Goal: Complete application form

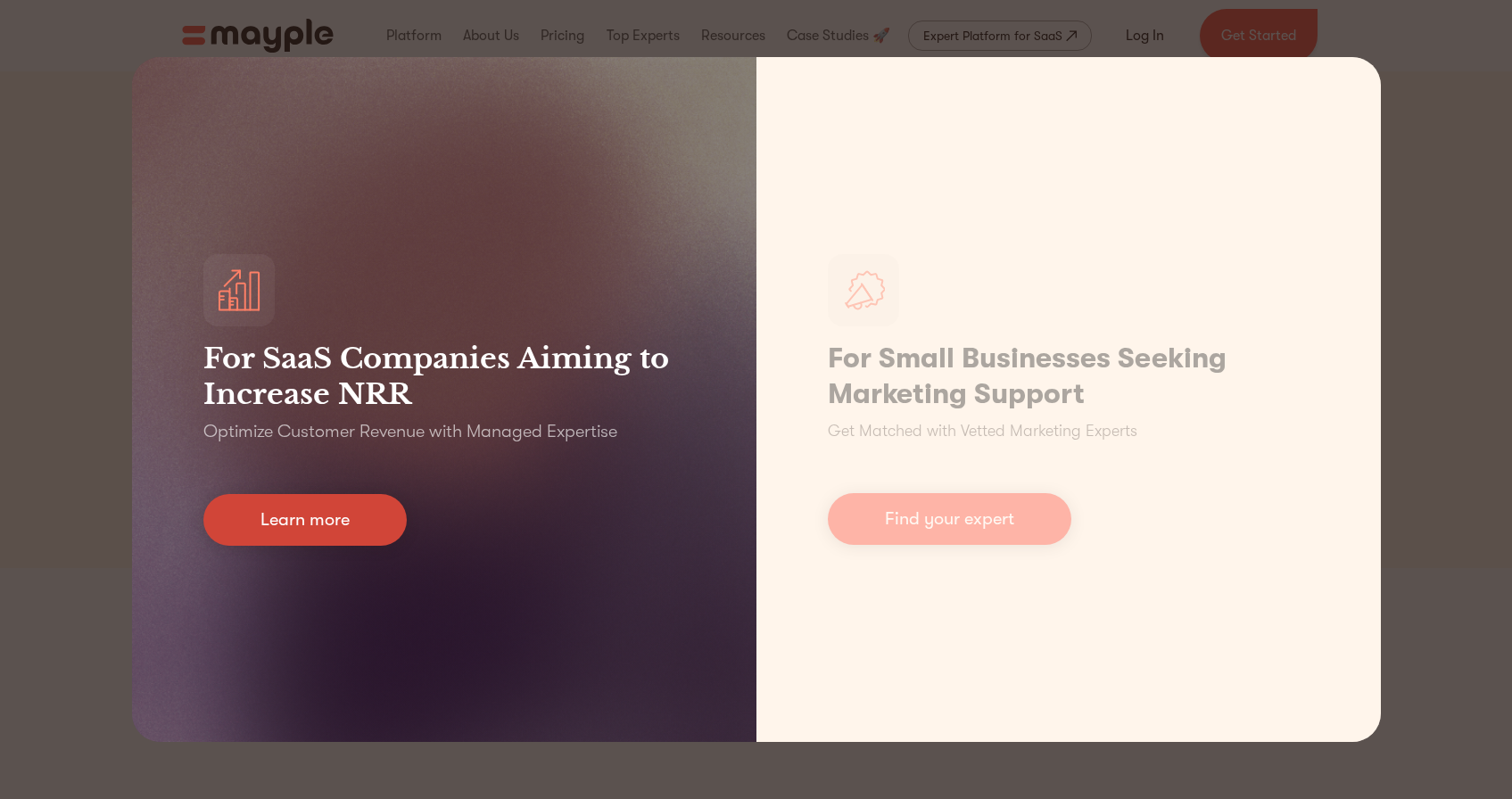
click at [314, 501] on link "Learn more" at bounding box center [306, 520] width 204 height 51
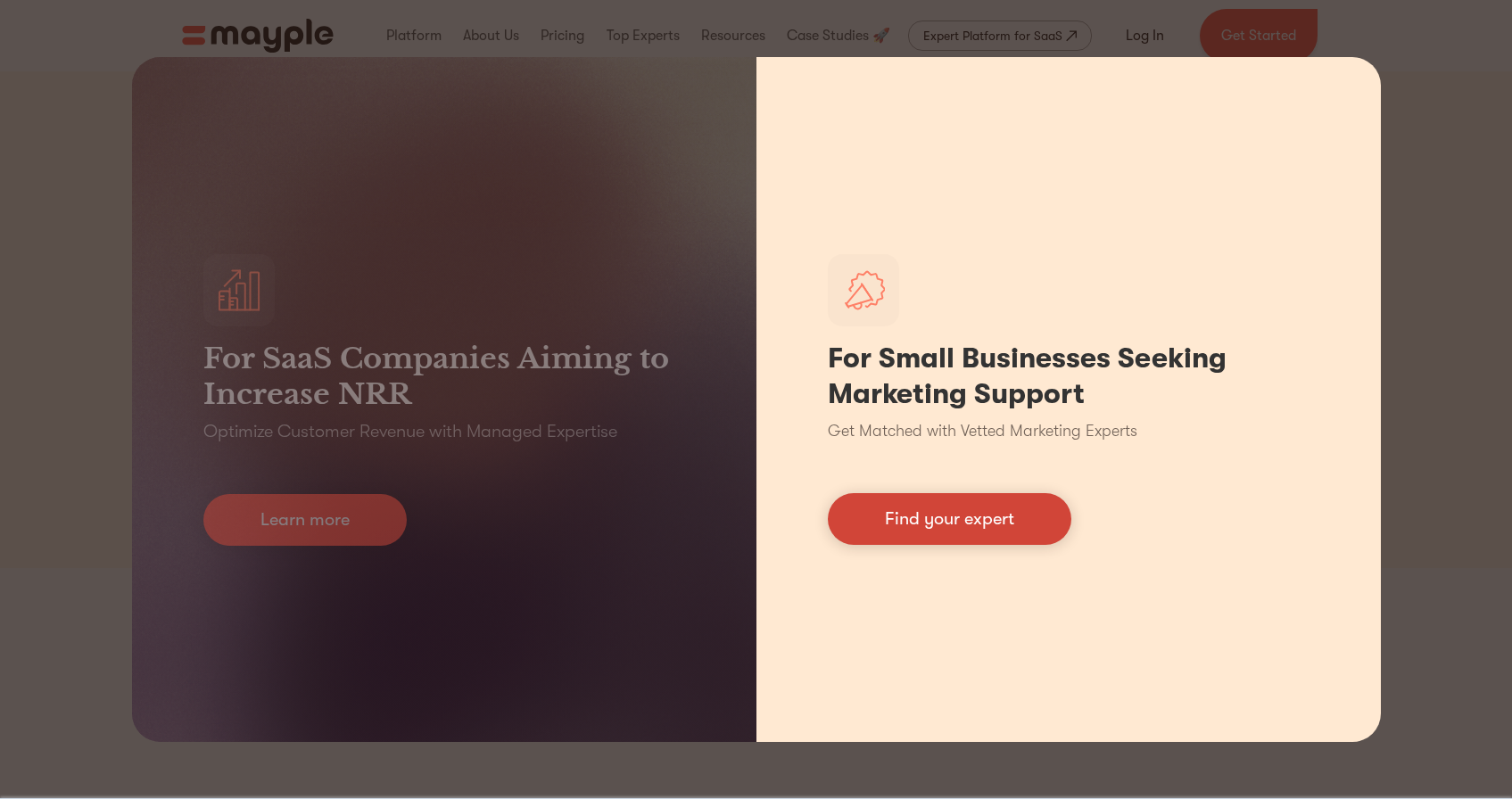
click at [925, 501] on link "Find your expert" at bounding box center [949, 519] width 243 height 51
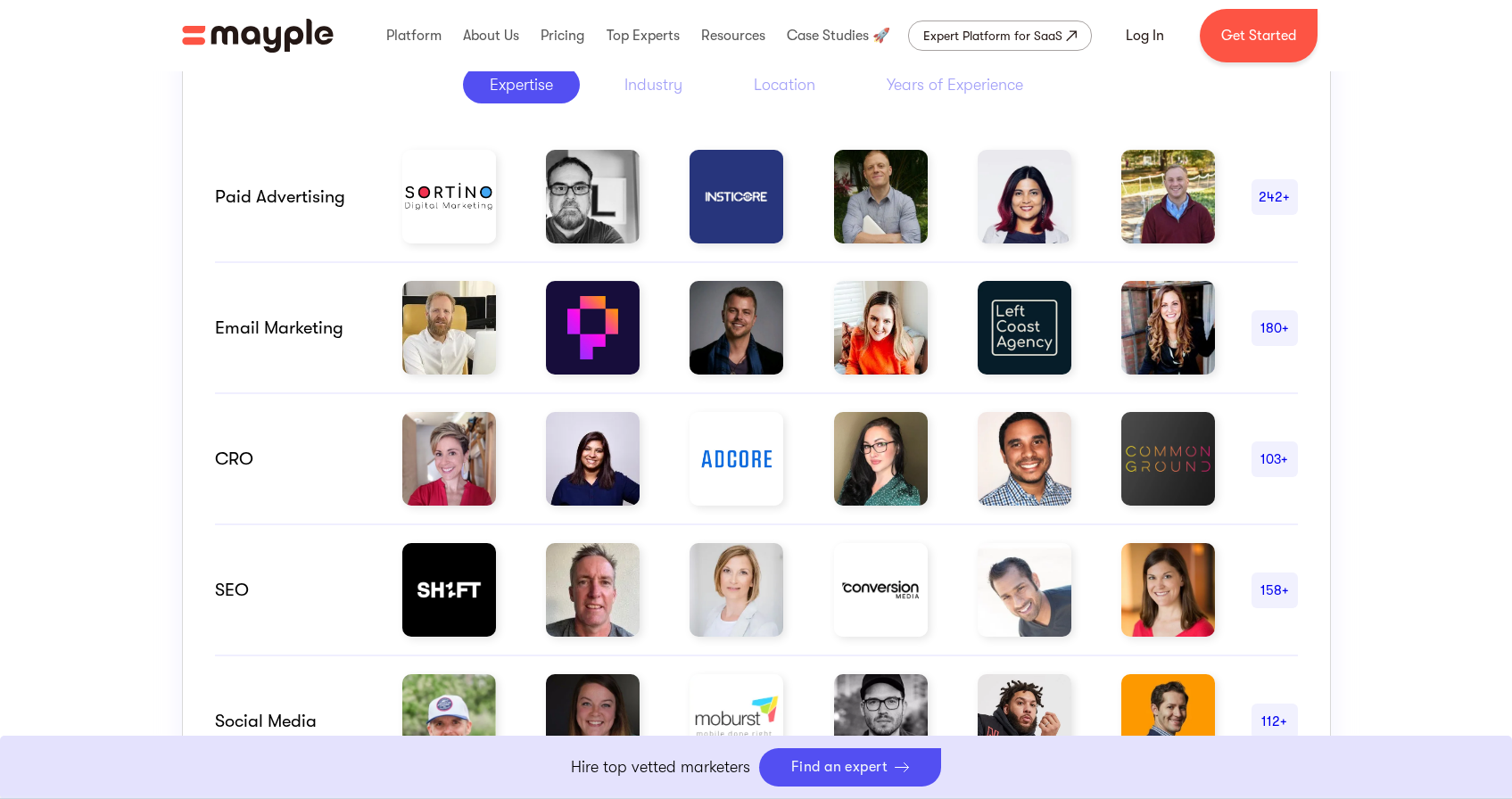
scroll to position [818, 0]
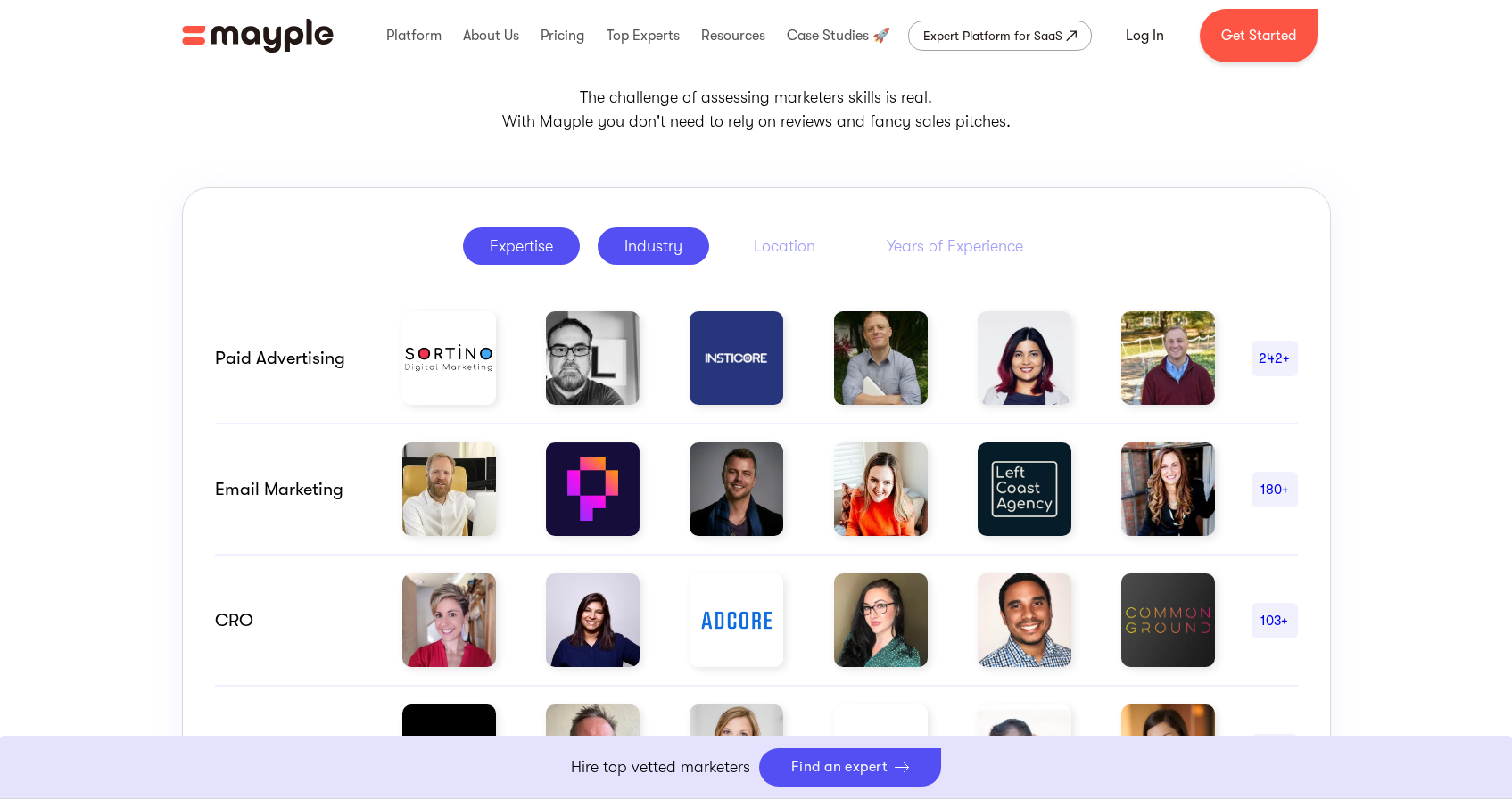
click at [692, 259] on link "Industry" at bounding box center [653, 246] width 112 height 38
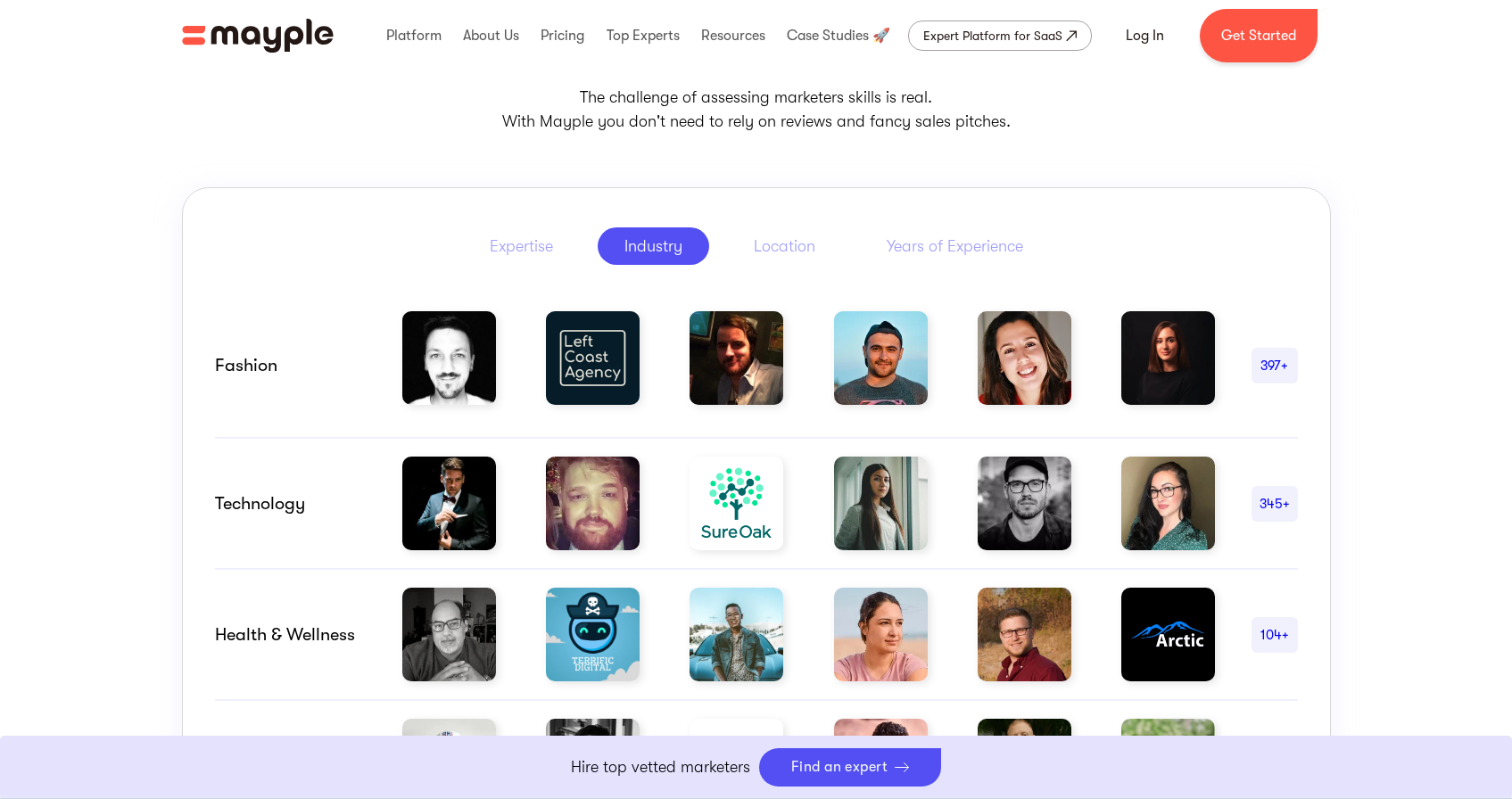
click at [443, 368] on img at bounding box center [449, 358] width 94 height 94
click at [779, 259] on link "Location" at bounding box center [784, 246] width 115 height 38
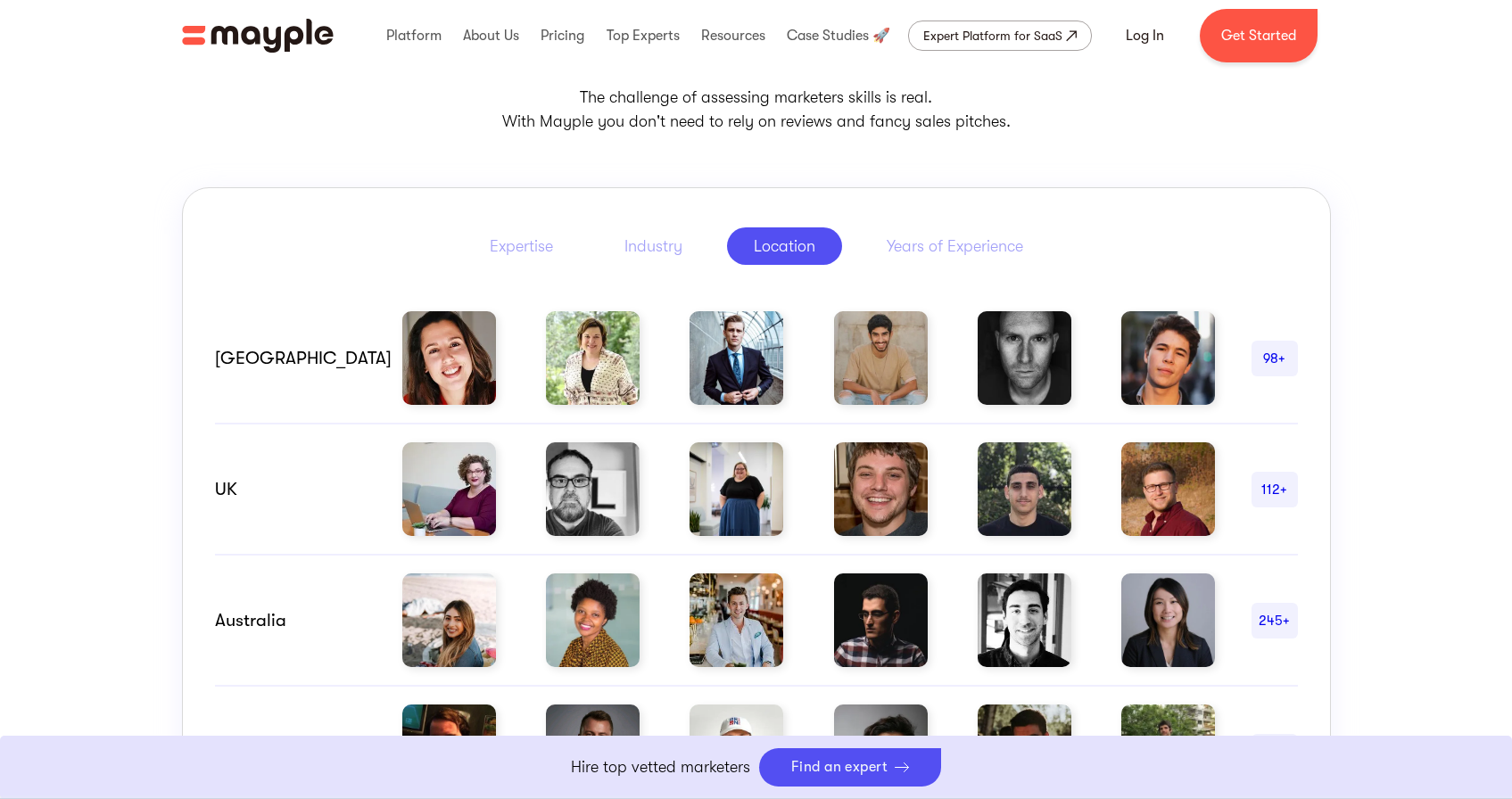
click at [756, 325] on img at bounding box center [736, 358] width 94 height 94
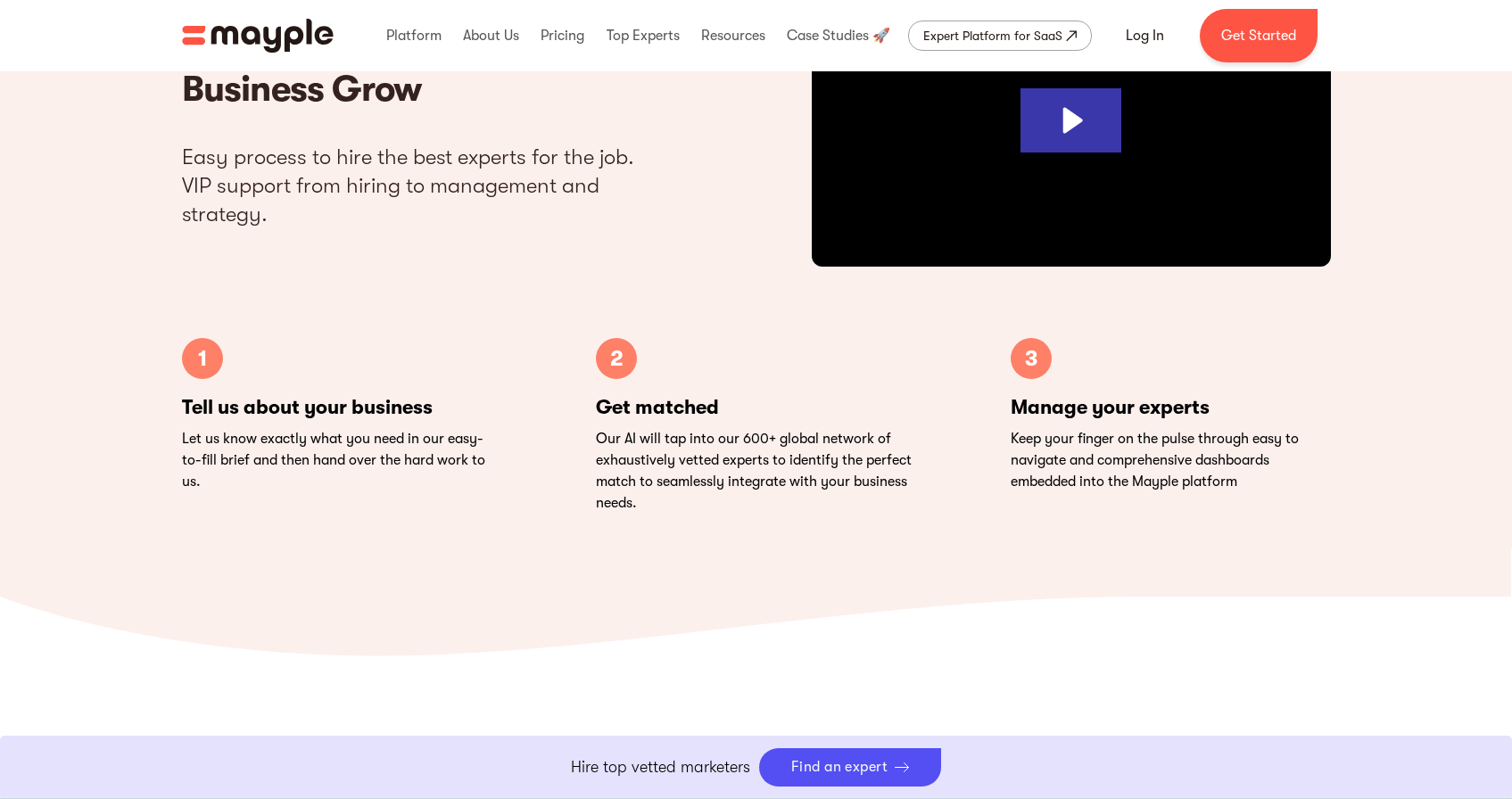
scroll to position [6230, 0]
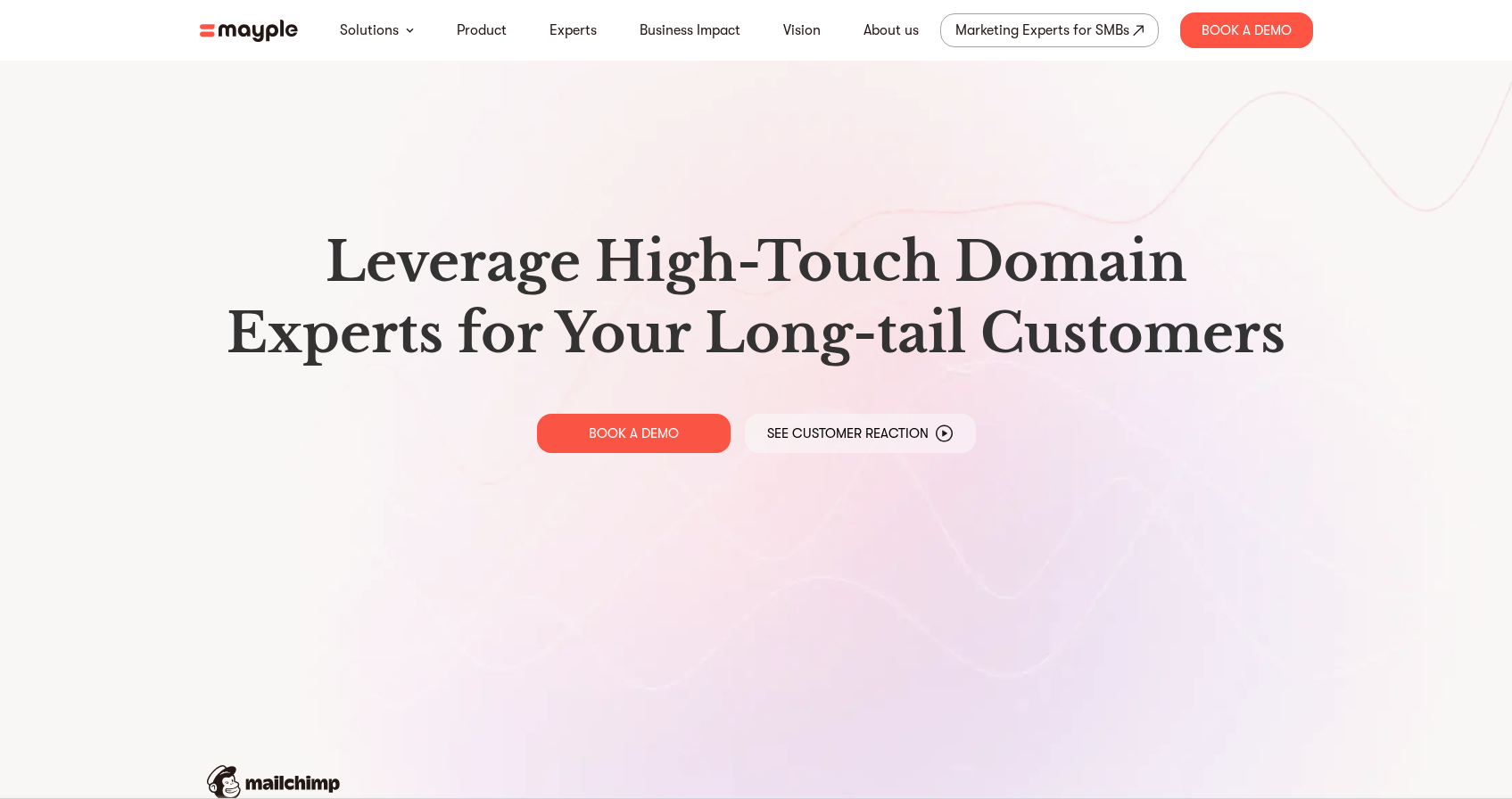
click at [273, 20] on img at bounding box center [248, 31] width 98 height 23
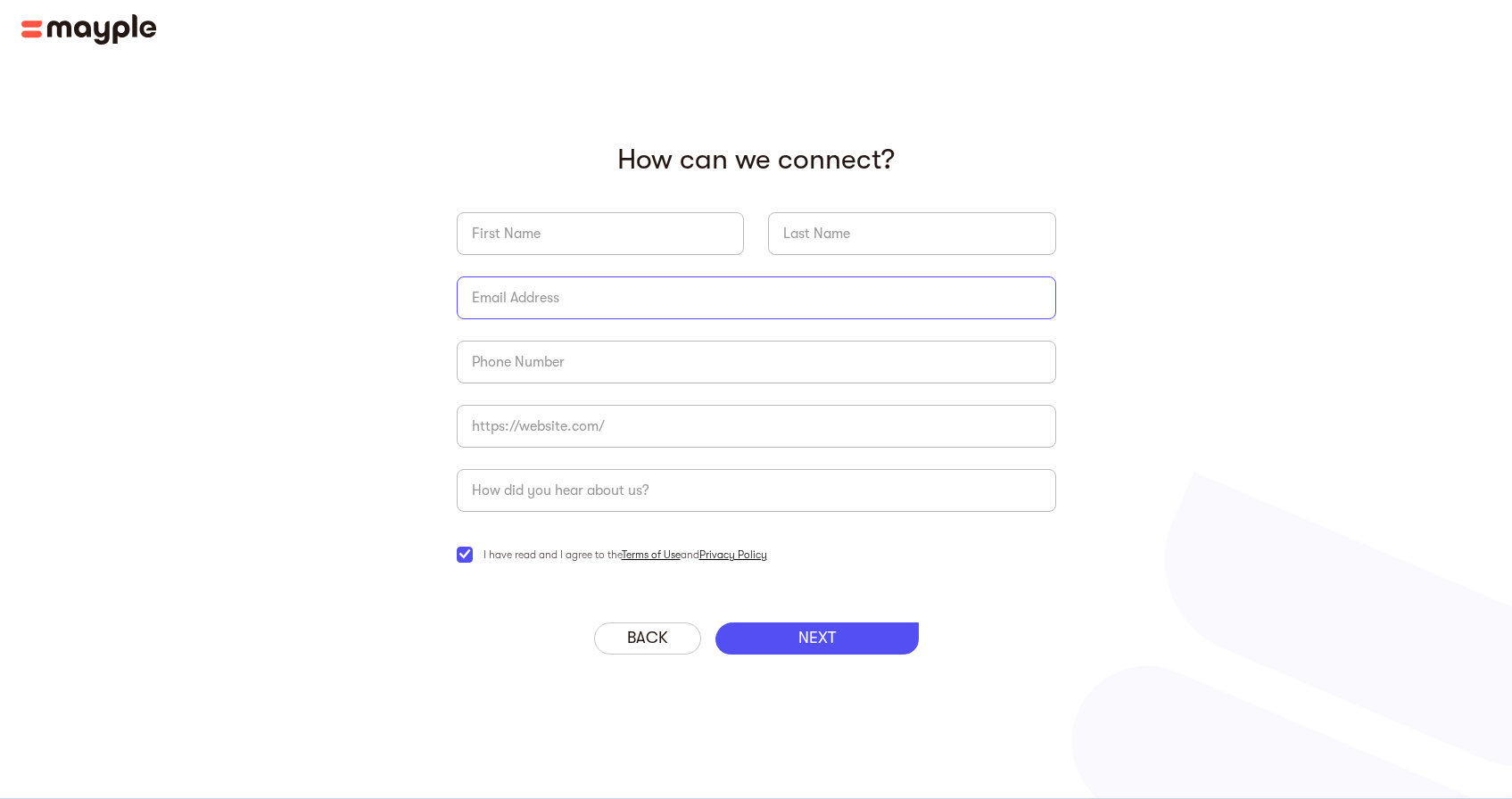
click at [619, 278] on input "briefForm" at bounding box center [756, 298] width 599 height 43
click at [523, 360] on input "briefForm" at bounding box center [756, 362] width 599 height 43
click at [460, 353] on input "briefForm" at bounding box center [756, 362] width 599 height 43
